Goal: Information Seeking & Learning: Learn about a topic

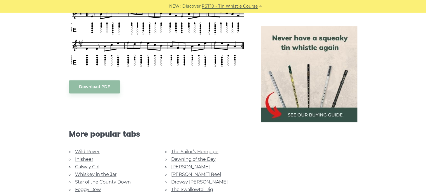
scroll to position [280, 0]
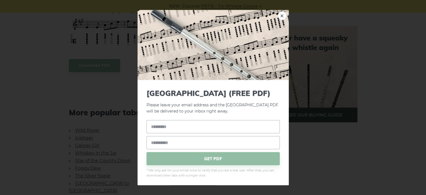
drag, startPoint x: 279, startPoint y: 17, endPoint x: 278, endPoint y: 27, distance: 10.4
click at [279, 17] on link "×" at bounding box center [282, 15] width 8 height 8
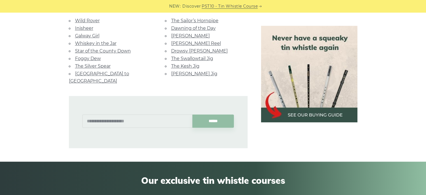
scroll to position [392, 0]
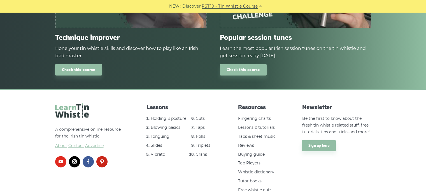
scroll to position [742, 0]
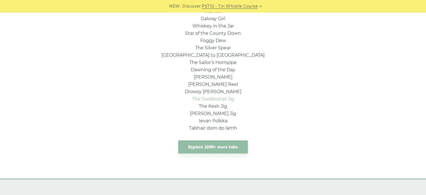
scroll to position [476, 0]
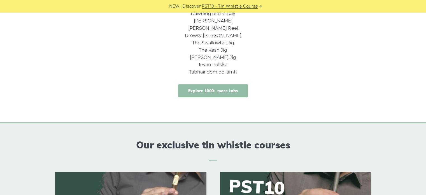
click at [219, 93] on link "Explore 1000+ more tabs" at bounding box center [213, 90] width 70 height 13
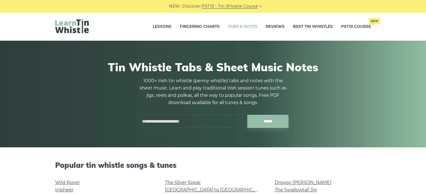
click at [182, 118] on input "text" at bounding box center [192, 120] width 110 height 13
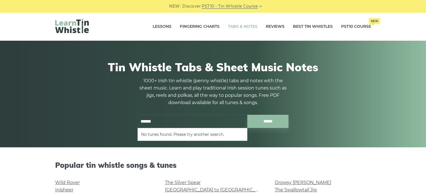
drag, startPoint x: 130, startPoint y: 125, endPoint x: 7, endPoint y: 119, distance: 122.8
click at [9, 119] on div "Tin Whistle Tabs & Sheet Music Notes 1000+ Irish tin whistle (penny whistle) ta…" at bounding box center [213, 94] width 426 height 106
type input "******"
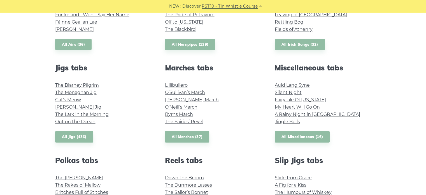
scroll to position [280, 0]
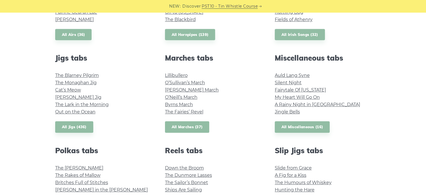
click at [188, 127] on link "All Marches (37)" at bounding box center [187, 126] width 45 height 11
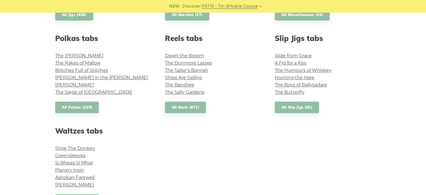
scroll to position [420, 0]
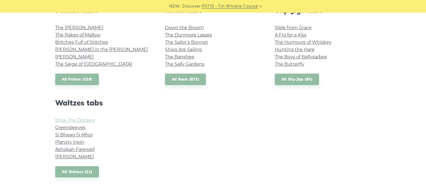
click at [86, 120] on link "Shoe The Donkey" at bounding box center [75, 119] width 40 height 5
click at [184, 83] on link "All Reels (871)" at bounding box center [185, 78] width 41 height 11
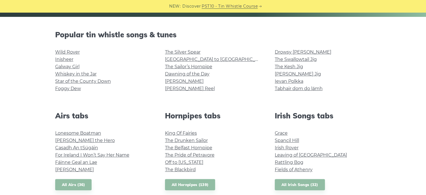
scroll to position [140, 0]
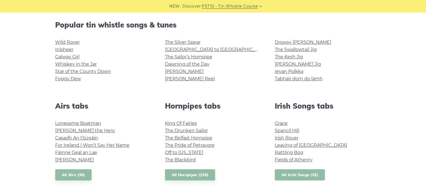
click at [303, 178] on link "All Irish Songs (32)" at bounding box center [300, 174] width 50 height 11
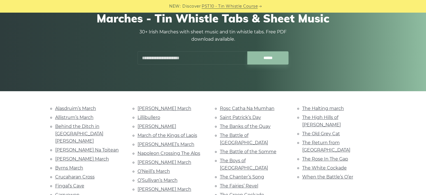
scroll to position [84, 0]
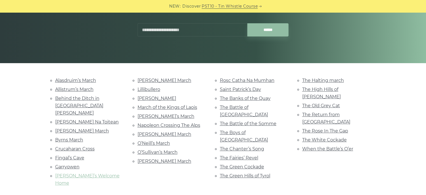
click at [109, 173] on link "[PERSON_NAME]’s Welcome Home" at bounding box center [87, 179] width 64 height 13
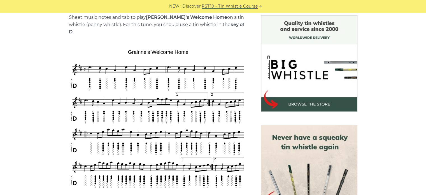
scroll to position [196, 0]
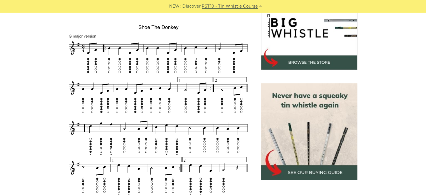
scroll to position [196, 0]
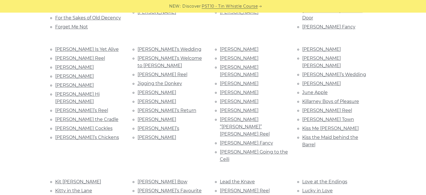
scroll to position [616, 0]
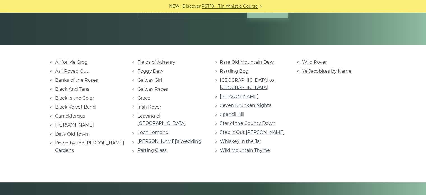
scroll to position [112, 0]
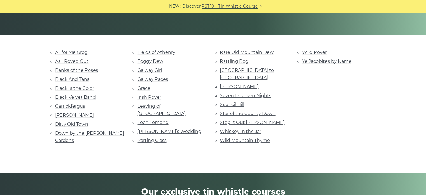
click at [157, 136] on li "Parting Glass" at bounding box center [171, 140] width 69 height 8
click at [160, 137] on link "Parting Glass" at bounding box center [151, 139] width 29 height 5
click at [172, 103] on link "Leaving of Liverpool" at bounding box center [161, 109] width 48 height 13
click at [76, 87] on link "Black Is the Color" at bounding box center [74, 87] width 39 height 5
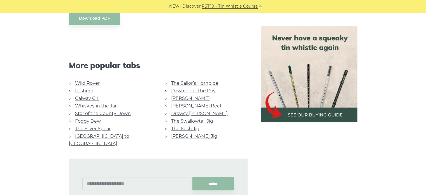
scroll to position [336, 0]
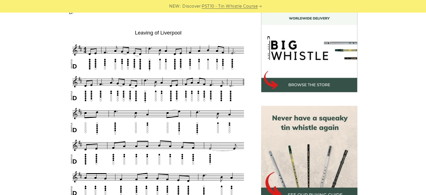
scroll to position [168, 0]
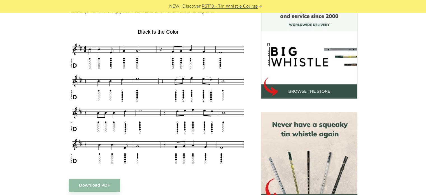
scroll to position [168, 0]
